Goal: Transaction & Acquisition: Purchase product/service

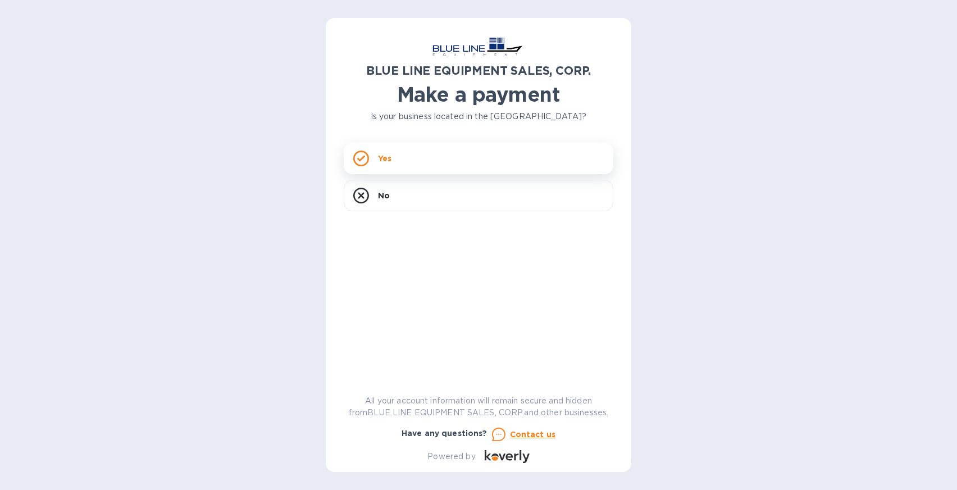
click at [432, 166] on div "Yes" at bounding box center [479, 158] width 270 height 31
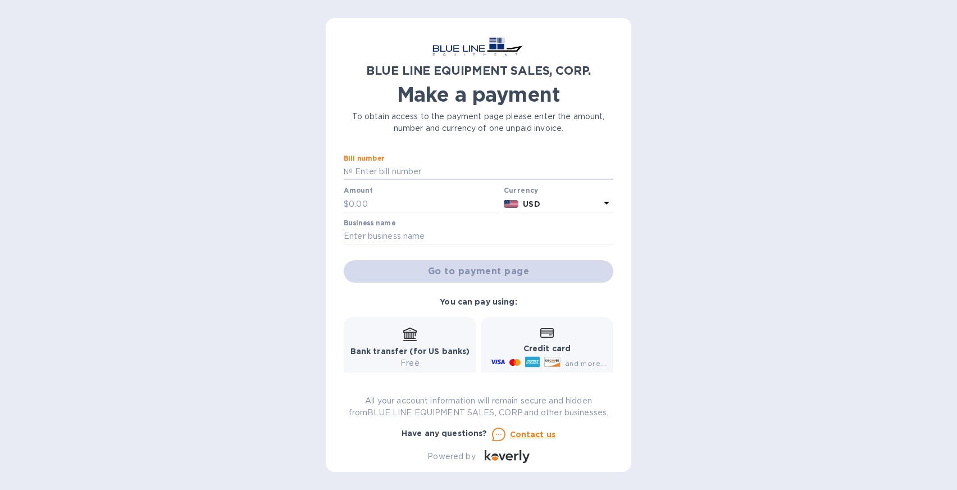
click at [432, 166] on input "text" at bounding box center [483, 171] width 261 height 17
paste input "O49250801401"
type input "O49250801401"
click at [363, 205] on input "text" at bounding box center [424, 203] width 150 height 17
paste input "5,881.50"
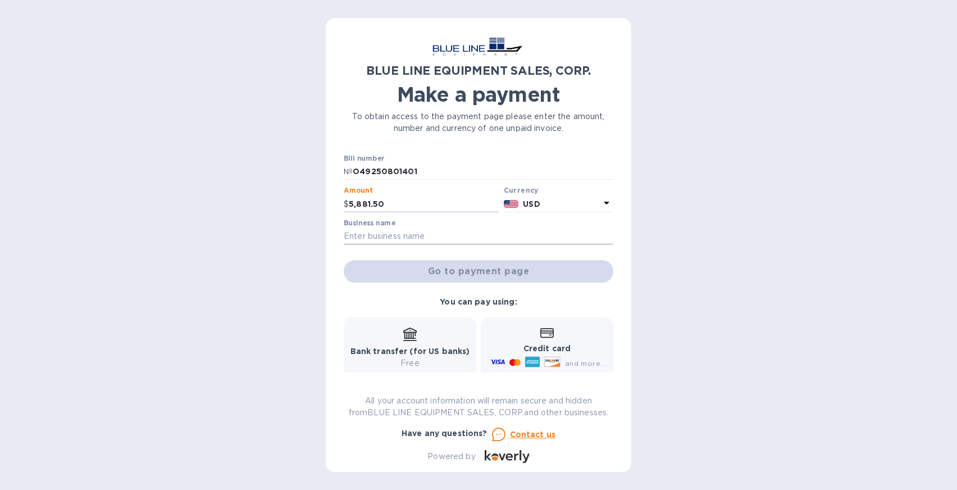
type input "5,881.50"
click at [363, 235] on input "text" at bounding box center [479, 236] width 270 height 17
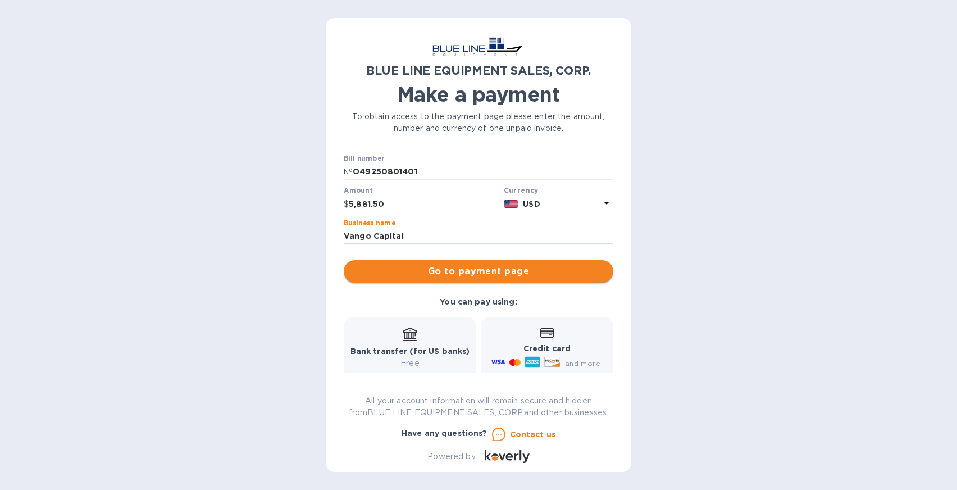
type input "Vango Capital"
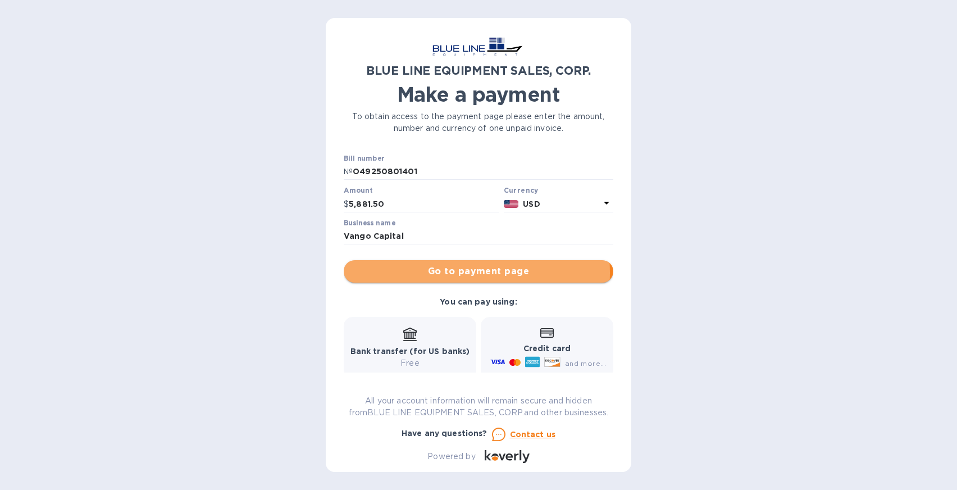
click at [438, 272] on span "Go to payment page" at bounding box center [479, 270] width 252 height 13
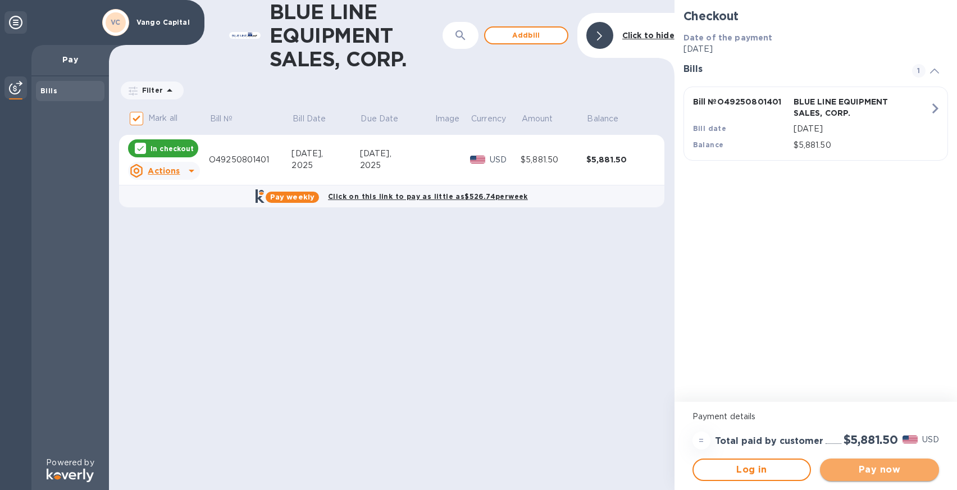
click at [884, 468] on span "Pay now" at bounding box center [879, 469] width 101 height 13
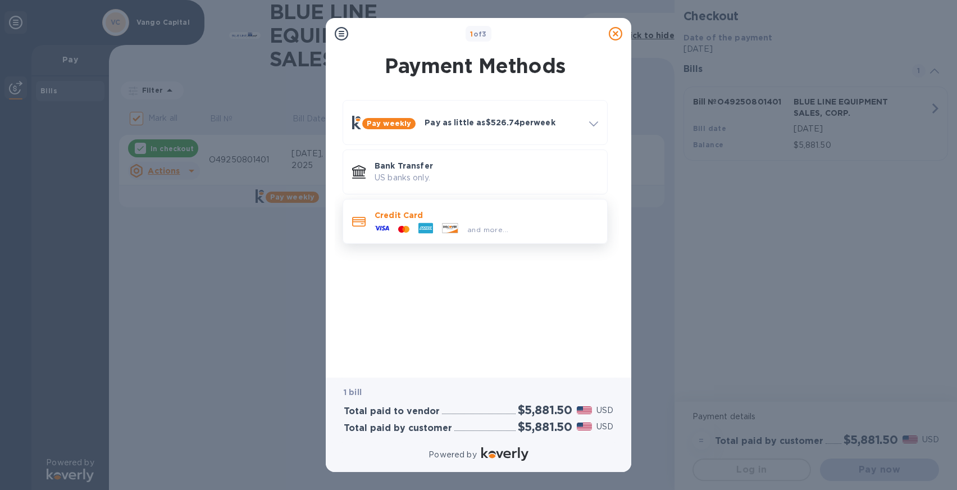
click at [541, 229] on div "and more..." at bounding box center [486, 227] width 223 height 12
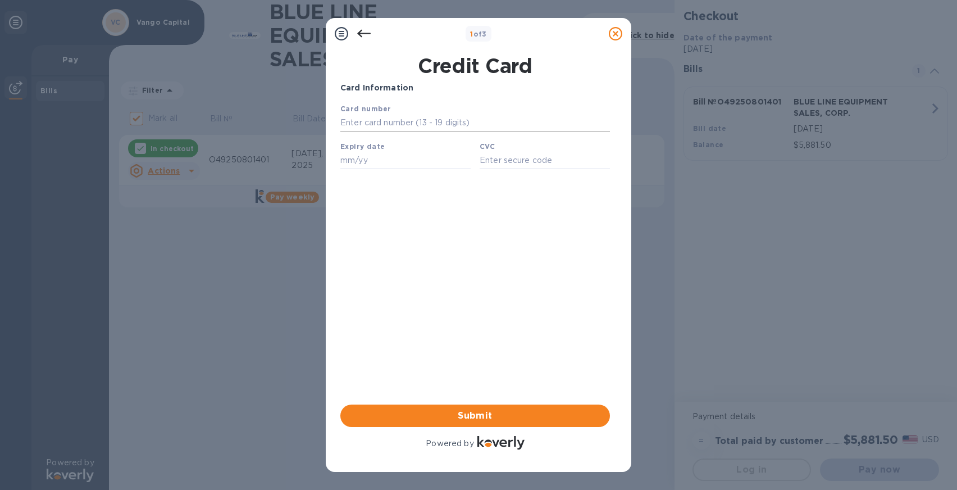
click at [426, 127] on input "text" at bounding box center [475, 123] width 270 height 17
type input "[CREDIT_CARD_NUMBER]"
type input "09/27"
click at [532, 162] on input "text" at bounding box center [545, 160] width 130 height 17
type input "1212"
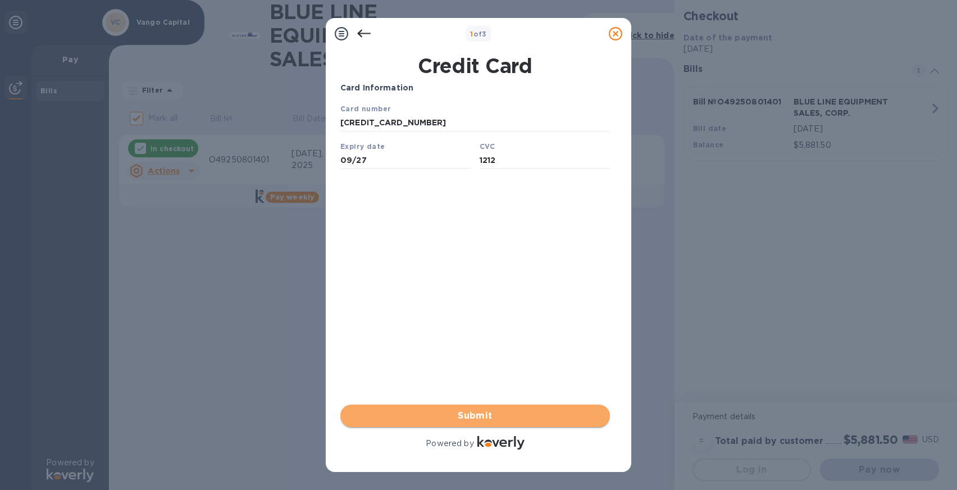
click at [457, 413] on span "Submit" at bounding box center [475, 415] width 252 height 13
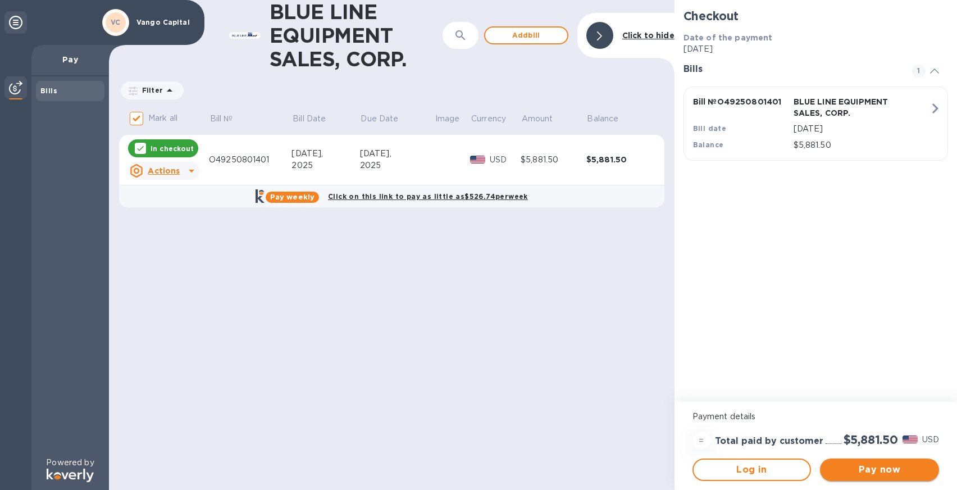
click at [857, 468] on span "Pay now" at bounding box center [879, 469] width 101 height 13
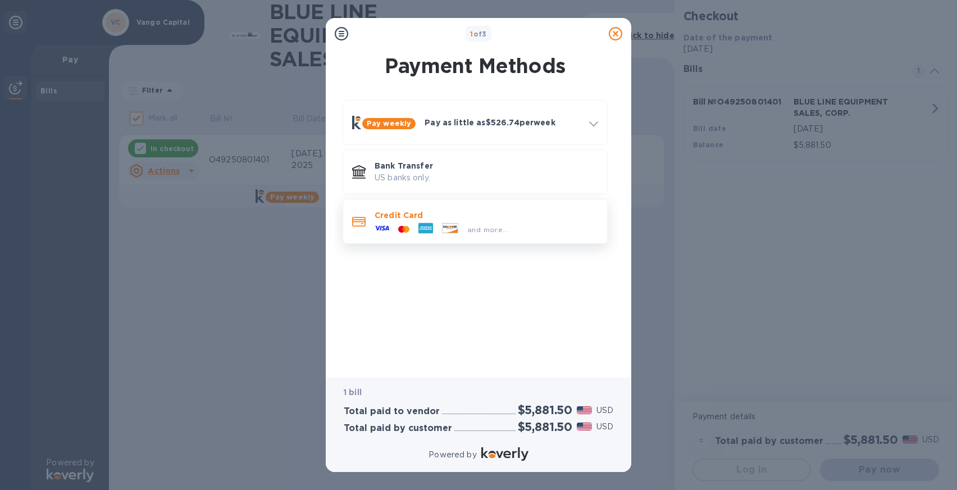
click at [420, 222] on icon at bounding box center [425, 228] width 15 height 15
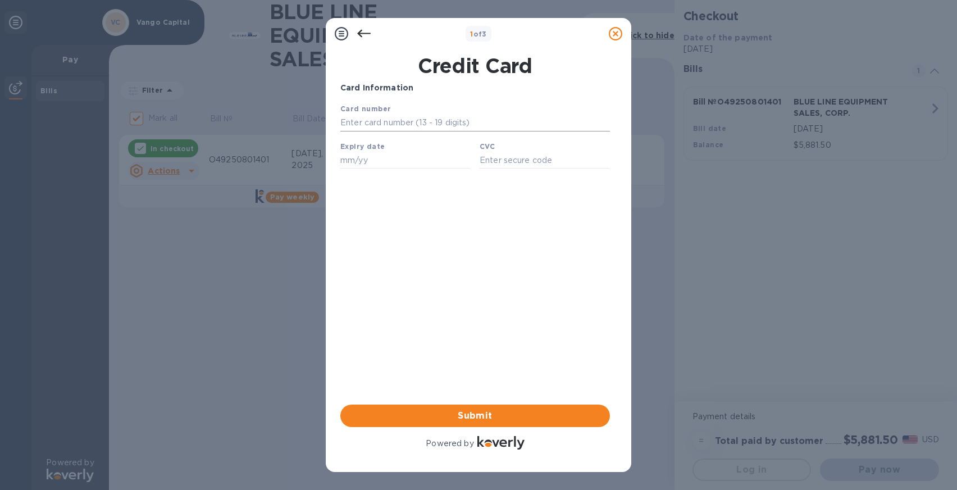
click at [368, 123] on input "text" at bounding box center [475, 123] width 270 height 17
type input "[CREDIT_CARD_NUMBER]"
type input "09/27"
click at [561, 161] on input "text" at bounding box center [545, 160] width 130 height 17
type input "1212"
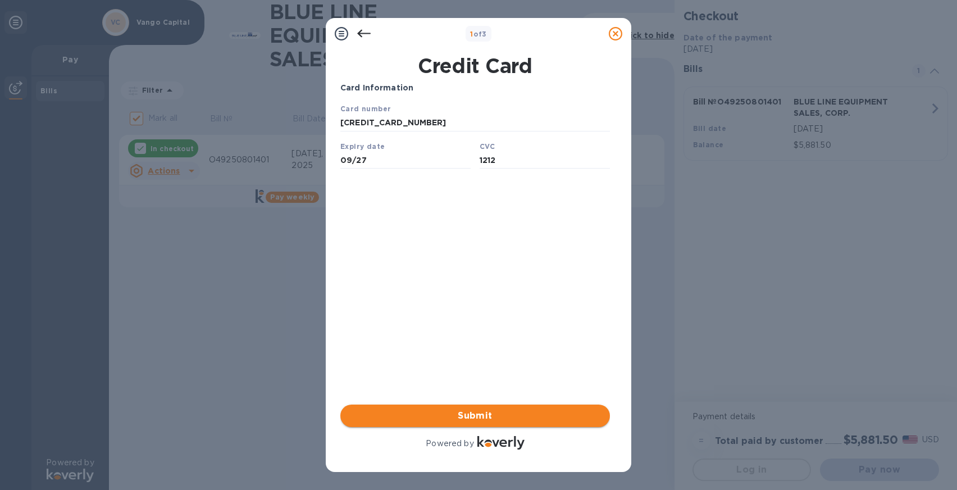
click at [492, 413] on span "Submit" at bounding box center [475, 415] width 252 height 13
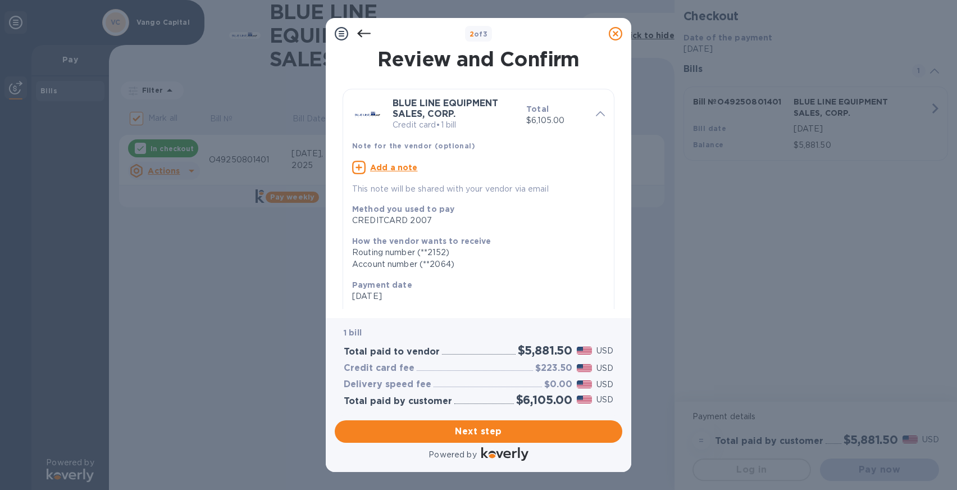
scroll to position [1, 0]
click at [479, 439] on button "Next step" at bounding box center [478, 431] width 287 height 22
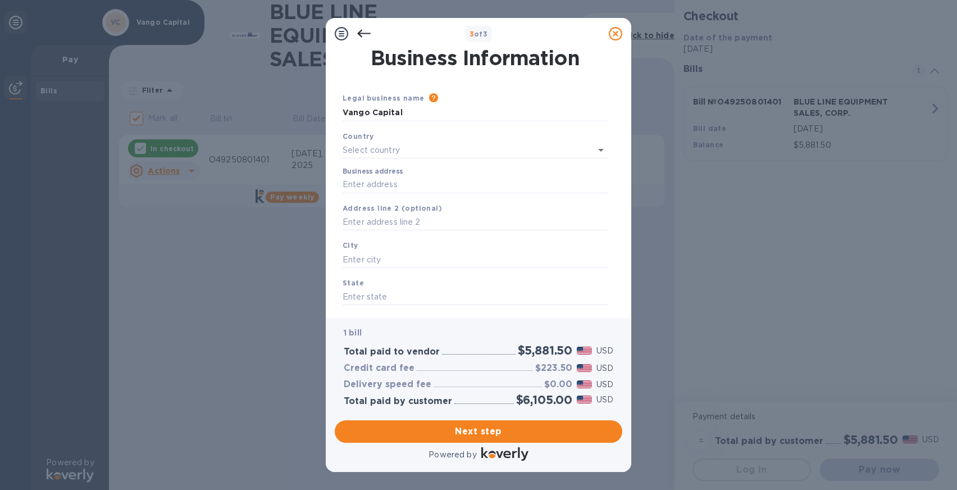
type input "[GEOGRAPHIC_DATA]"
click at [404, 189] on input "Business address" at bounding box center [475, 182] width 265 height 17
type input "[STREET_ADDRESS]"
click at [377, 257] on input "text" at bounding box center [475, 257] width 265 height 17
type input "[GEOGRAPHIC_DATA]"
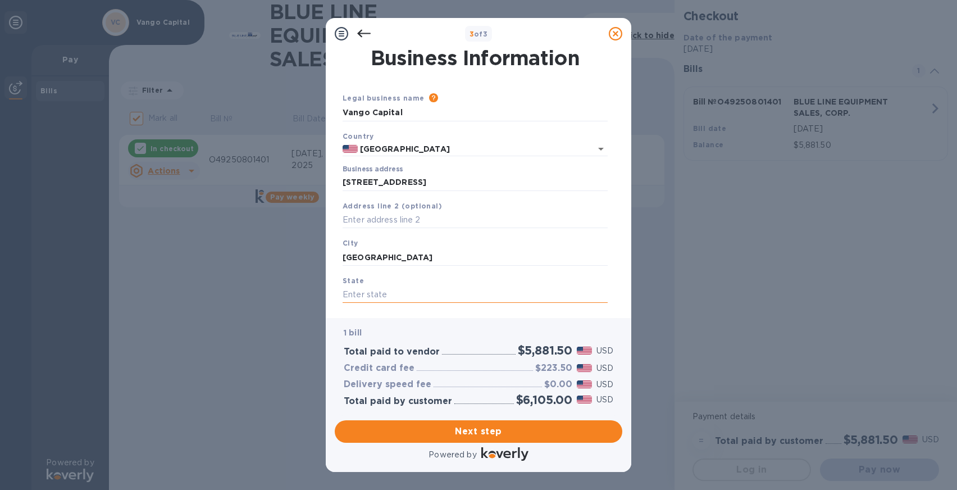
click at [383, 291] on input "text" at bounding box center [475, 294] width 265 height 17
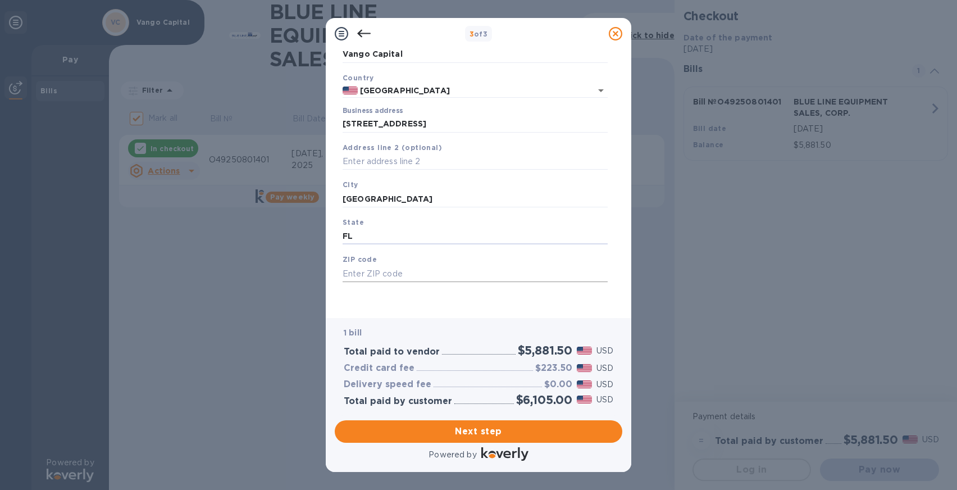
type input "FL"
click at [405, 272] on input "text" at bounding box center [475, 273] width 265 height 17
type input "33143"
click at [472, 435] on span "Next step" at bounding box center [479, 430] width 270 height 13
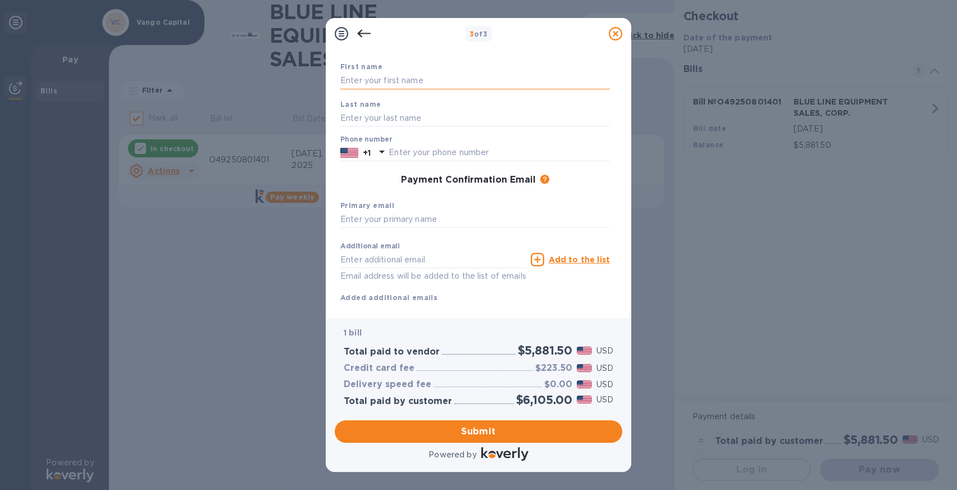
click at [362, 81] on input "text" at bounding box center [475, 80] width 270 height 17
type input "Sofia"
type input "a"
type input "van [PERSON_NAME]"
click at [528, 154] on input "text" at bounding box center [499, 152] width 221 height 17
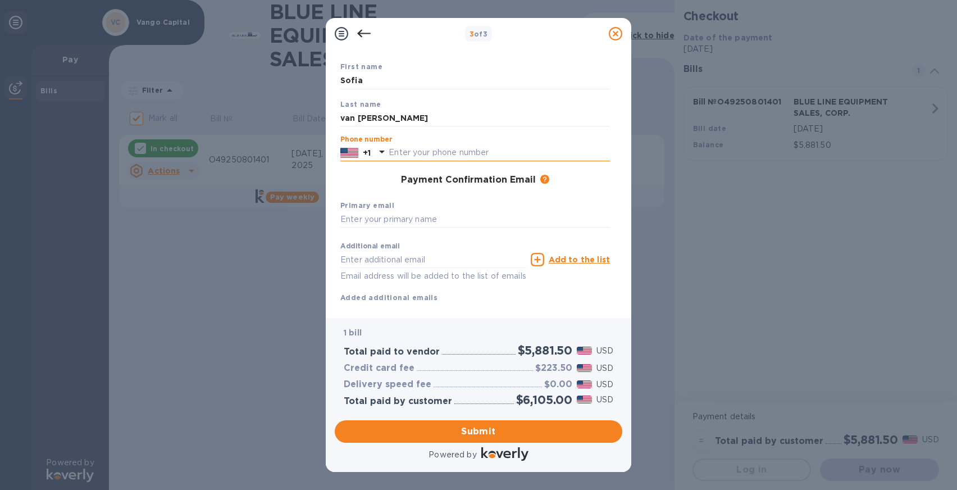
type input "7865548548"
type input "[EMAIL_ADDRESS][DOMAIN_NAME]"
click at [346, 218] on input "text" at bounding box center [475, 219] width 270 height 17
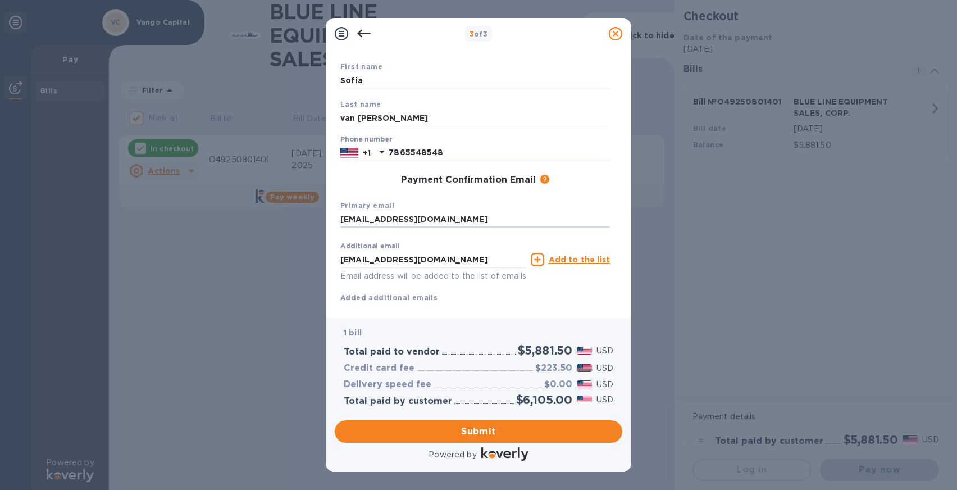
scroll to position [87, 0]
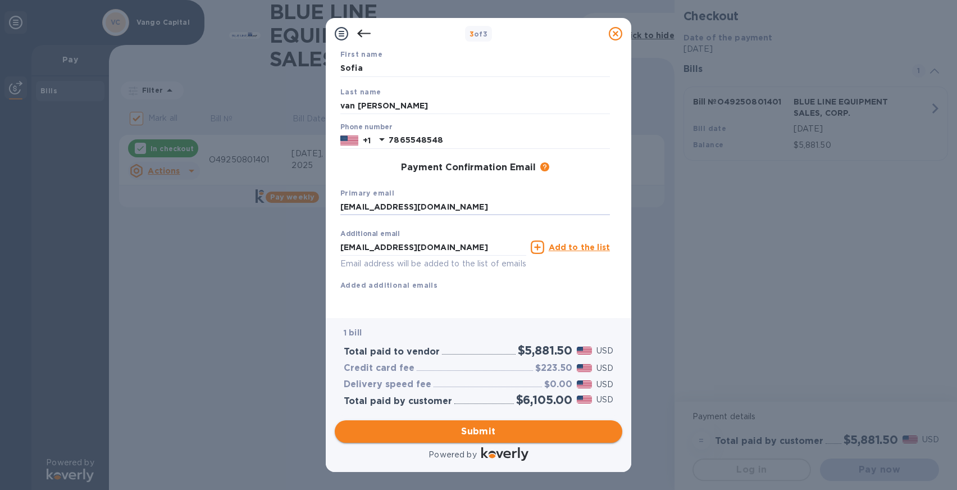
type input "[EMAIL_ADDRESS][DOMAIN_NAME]"
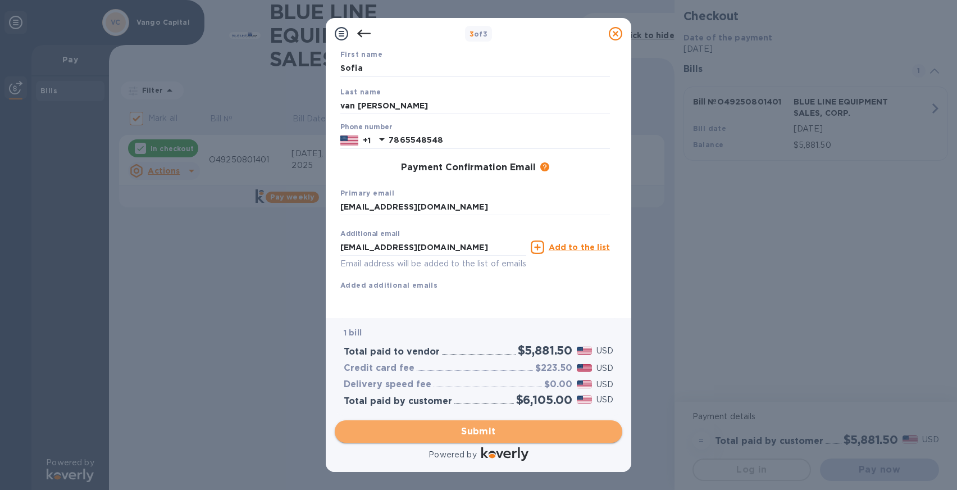
click at [469, 435] on span "Submit" at bounding box center [479, 430] width 270 height 13
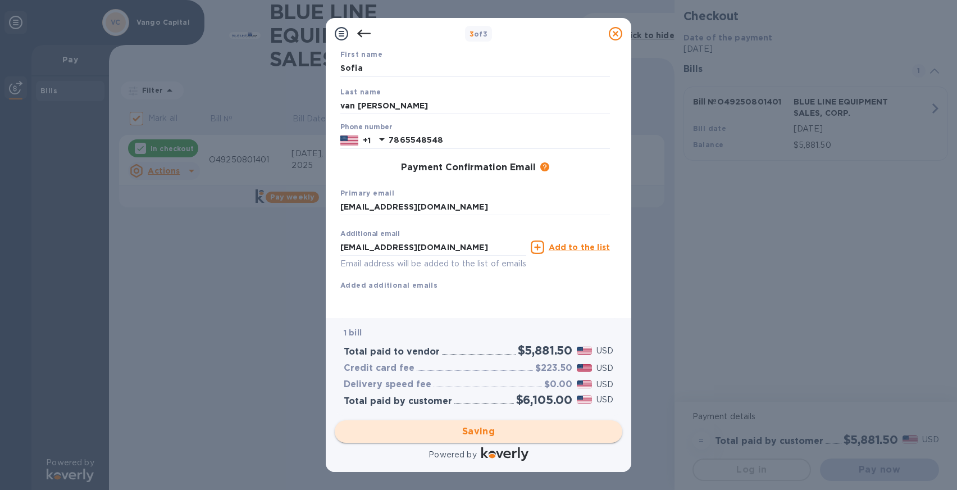
checkbox input "false"
